Goal: Transaction & Acquisition: Subscribe to service/newsletter

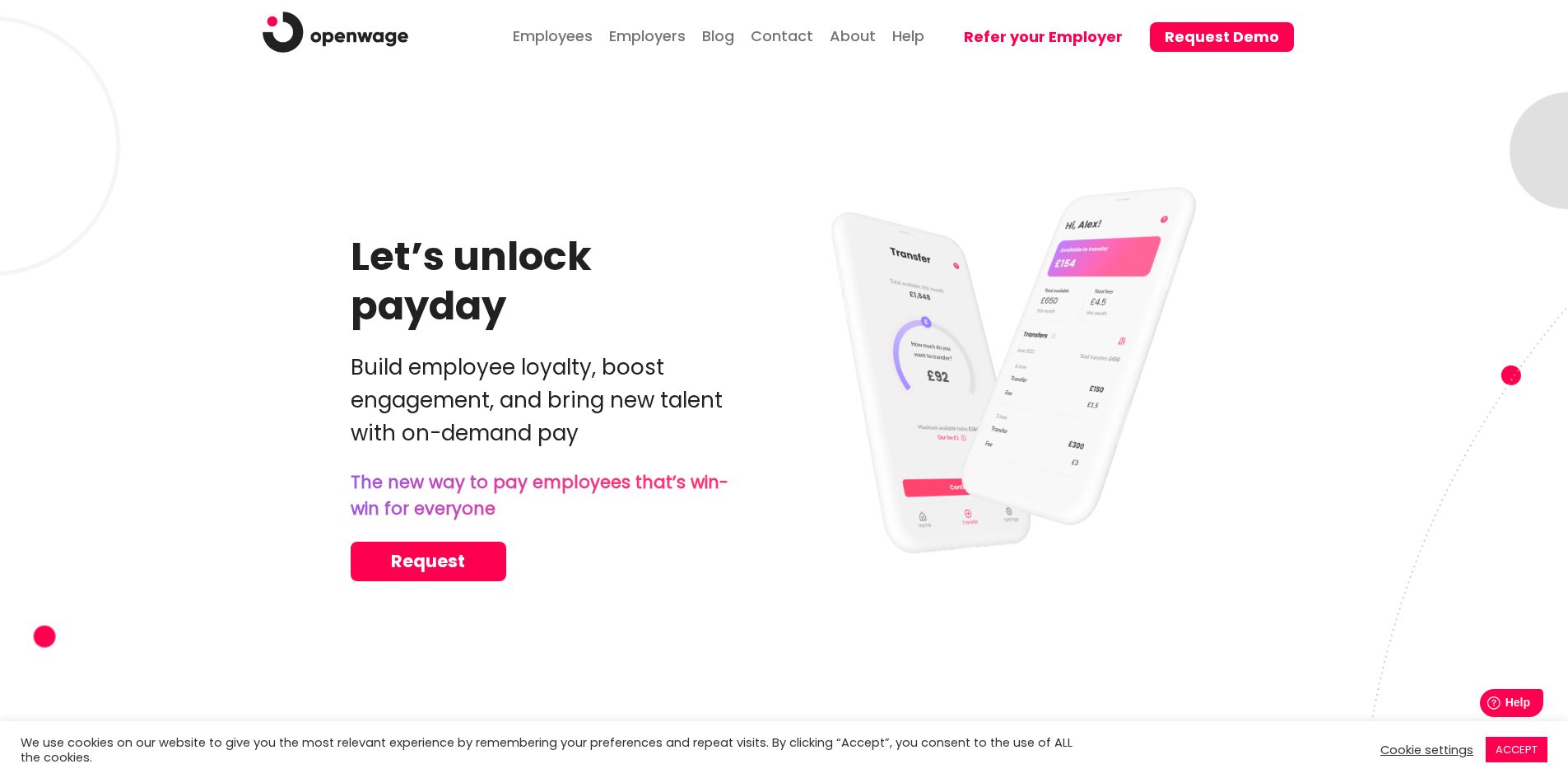
drag, startPoint x: 921, startPoint y: 614, endPoint x: 746, endPoint y: 491, distance: 213.9
drag, startPoint x: 746, startPoint y: 491, endPoint x: 645, endPoint y: 328, distance: 191.8
click at [645, 328] on h1 "Let’s unlock payday" at bounding box center [541, 281] width 380 height 99
click at [557, 36] on link "Employees" at bounding box center [552, 34] width 88 height 45
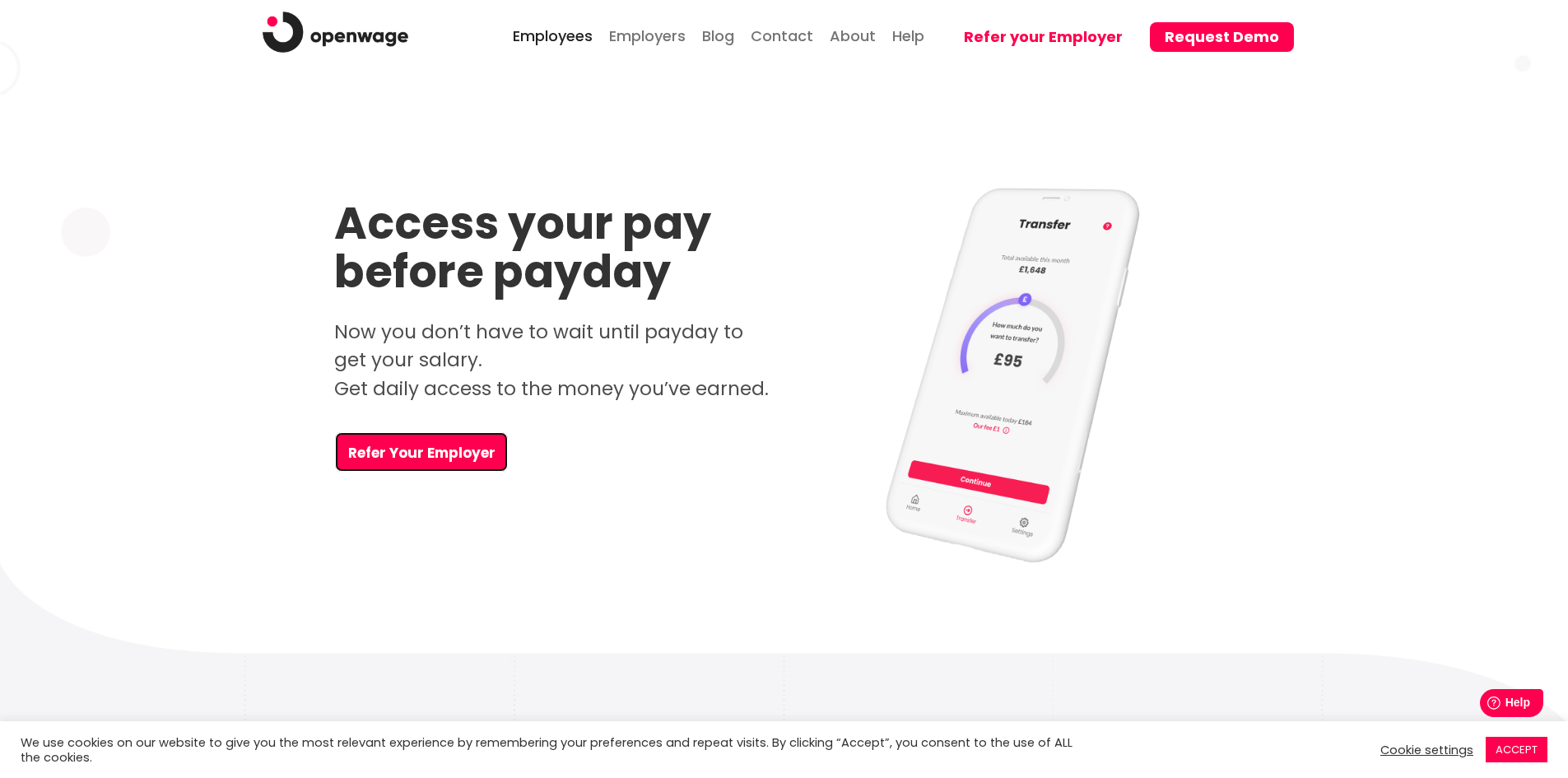
click at [439, 457] on link "Refer Your Employer" at bounding box center [421, 452] width 173 height 40
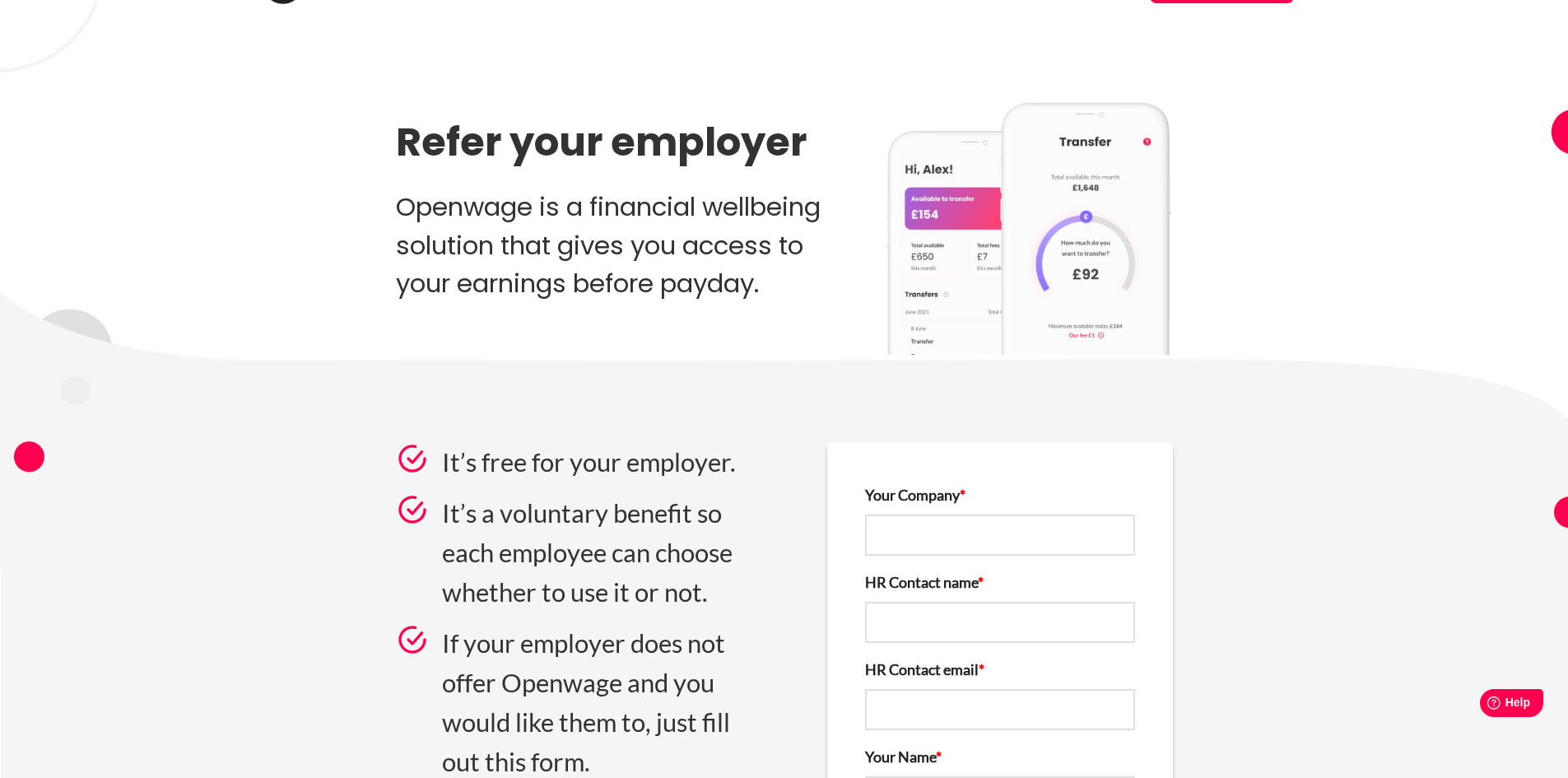
scroll to position [679, 0]
